Goal: Complete application form

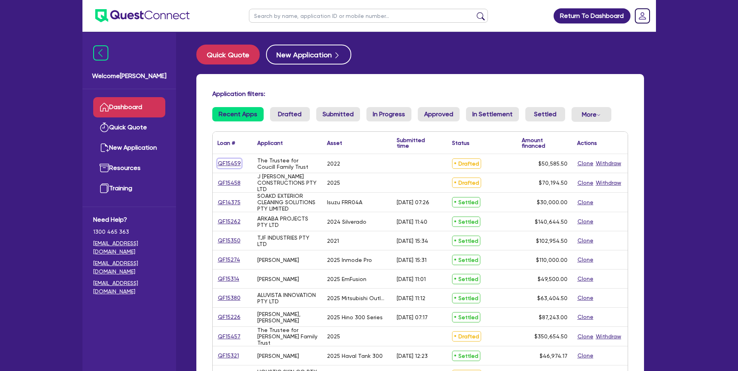
click at [227, 167] on link "QF15459" at bounding box center [229, 163] width 24 height 9
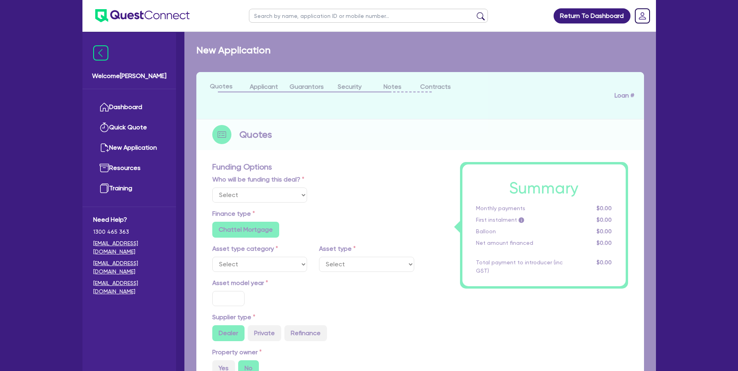
select select "Other"
select select "CARS_AND_LIGHT_TRUCKS"
type input "2022"
type input "49,931"
type input "6.99"
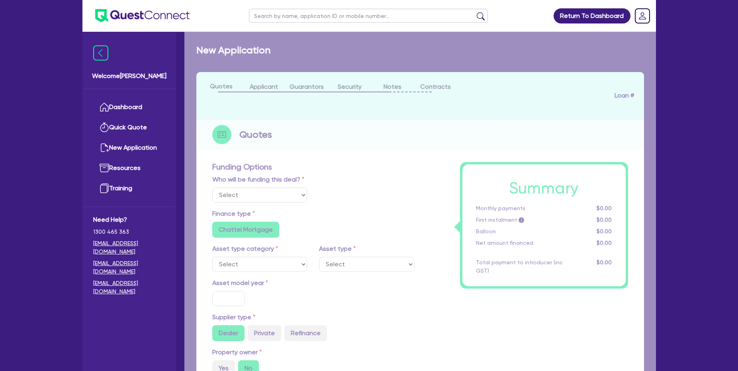
type input "1,400"
radio input "true"
radio input "false"
select select "PASSENGER_VEHICLES"
select select "Other"
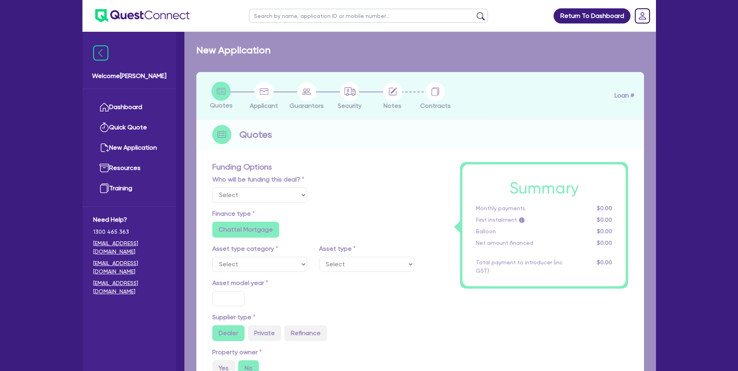
select select "PRIMARY_ASSETS"
type input "2019"
type input "50,756"
type input "10,000"
type input "4.99"
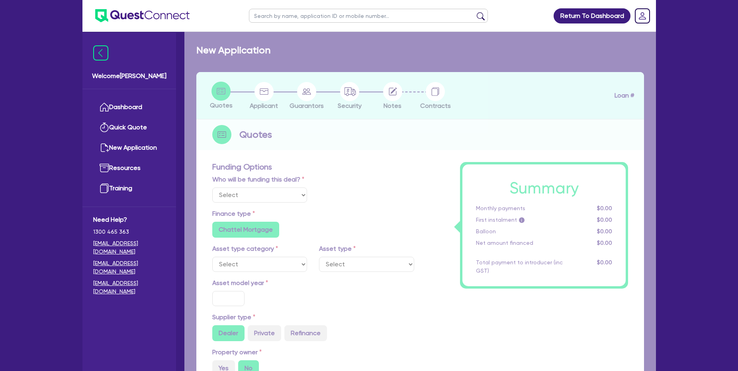
type input "2,036.8"
type input "13.15"
type input "450"
radio input "false"
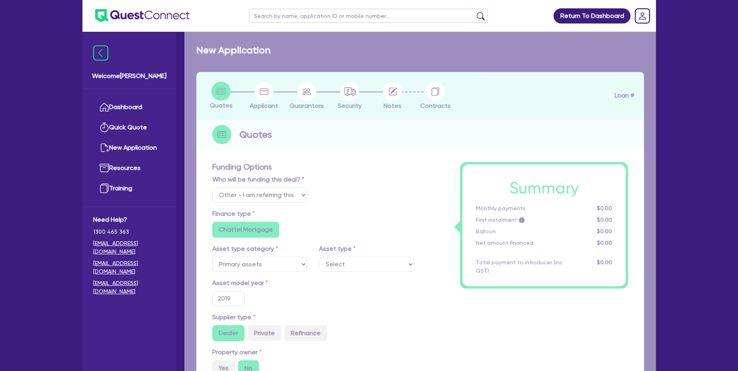
select select "HEAVY_TRUCKS"
